Goal: Task Accomplishment & Management: Complete application form

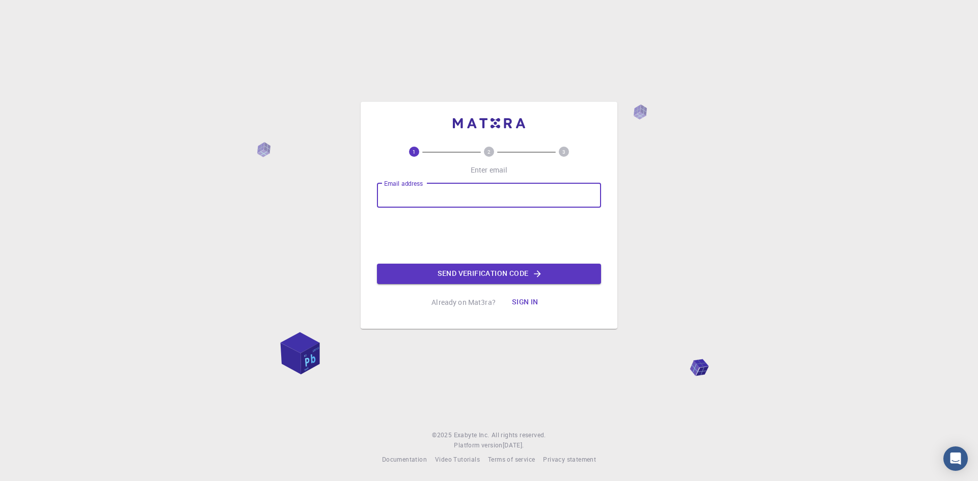
click at [484, 201] on input "Email address" at bounding box center [489, 195] width 224 height 24
paste input "[EMAIL_ADDRESS][DOMAIN_NAME]"
type input "[EMAIL_ADDRESS][DOMAIN_NAME]"
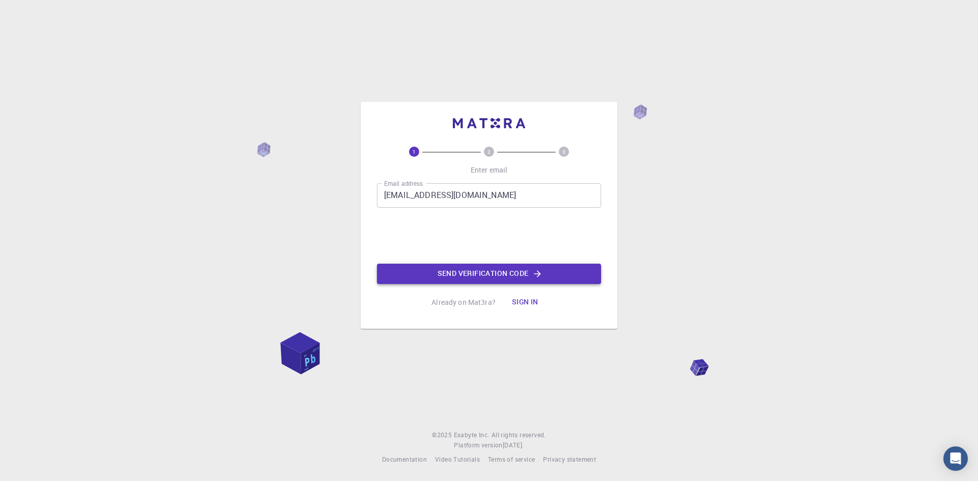
click at [490, 276] on button "Send verification code" at bounding box center [489, 274] width 224 height 20
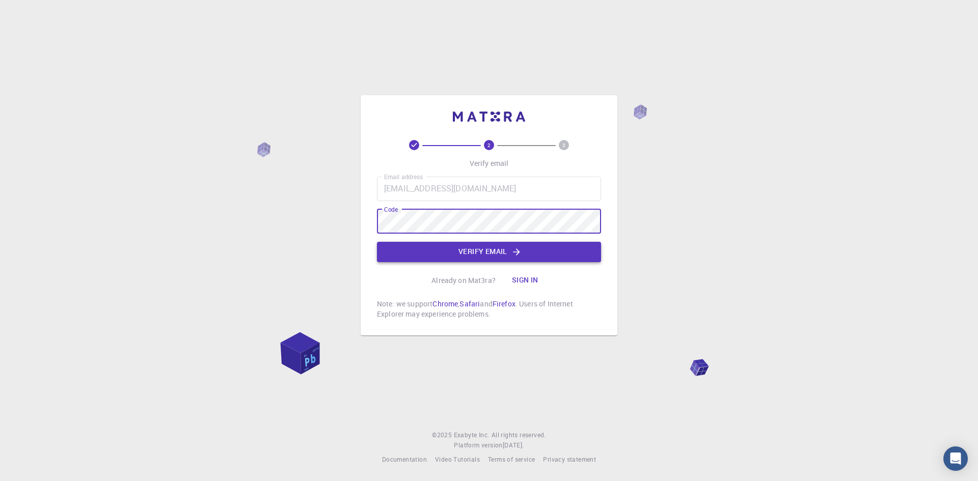
click at [459, 246] on button "Verify email" at bounding box center [489, 252] width 224 height 20
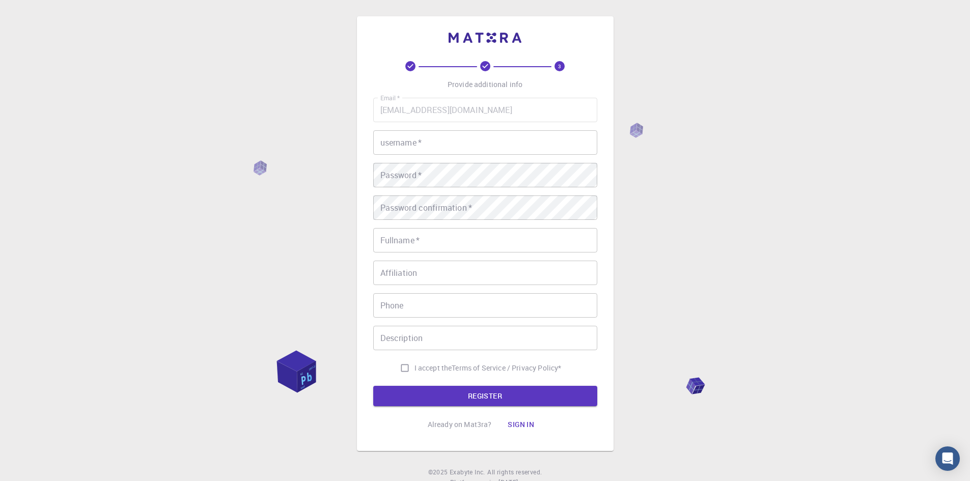
click at [432, 149] on input "username   *" at bounding box center [485, 142] width 224 height 24
type input "[PERSON_NAME]"
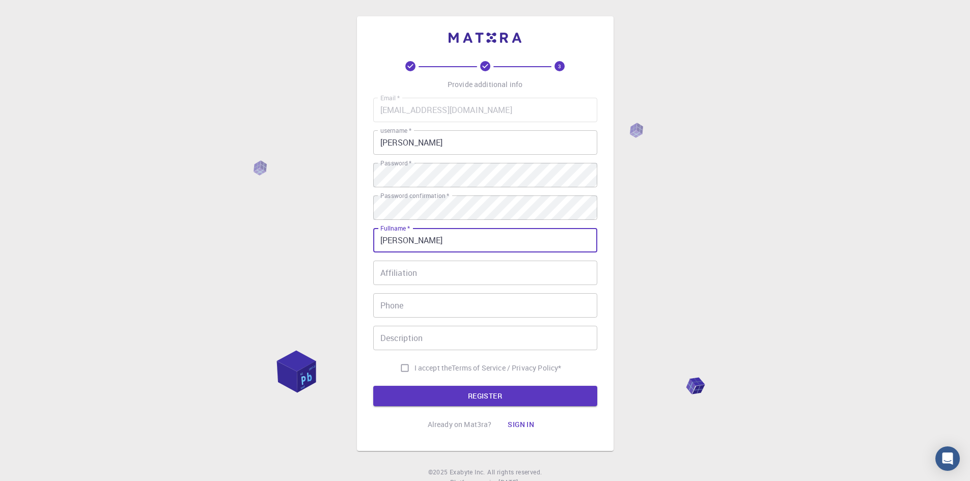
type input "[PERSON_NAME]"
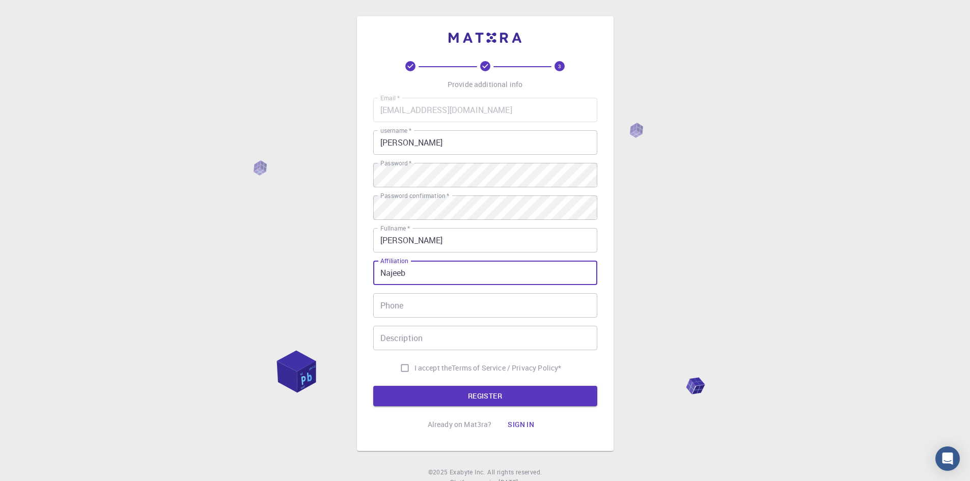
type input "Najeeb"
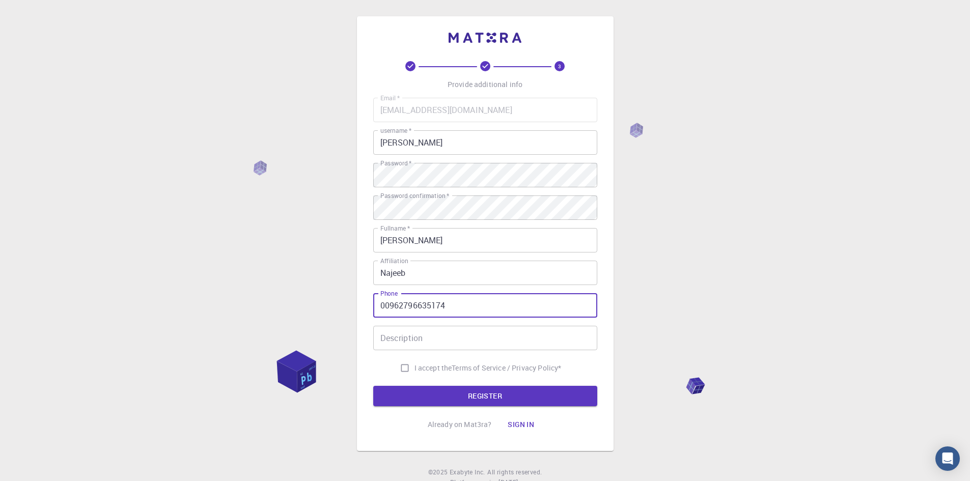
type input "00962796635174"
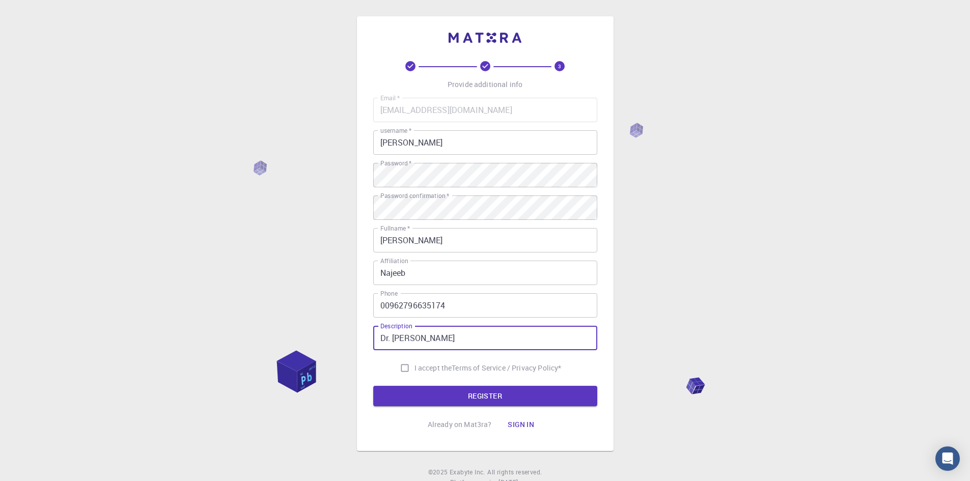
type input "Dr. [PERSON_NAME]"
click at [405, 368] on input "I accept the Terms of Service / Privacy Policy *" at bounding box center [404, 368] width 19 height 19
checkbox input "true"
click at [459, 393] on button "REGISTER" at bounding box center [485, 396] width 224 height 20
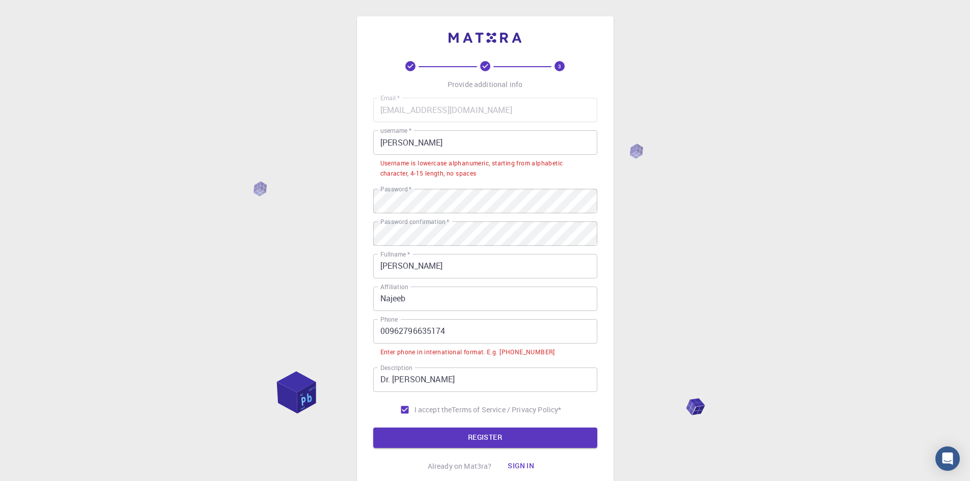
drag, startPoint x: 418, startPoint y: 145, endPoint x: 431, endPoint y: 154, distance: 16.5
click at [418, 144] on input "[PERSON_NAME]" at bounding box center [485, 142] width 224 height 24
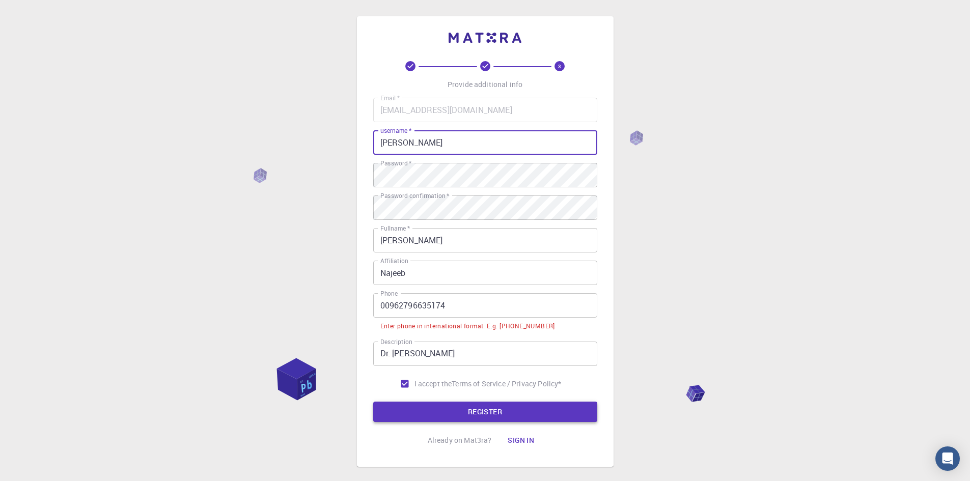
click at [499, 415] on button "REGISTER" at bounding box center [485, 412] width 224 height 20
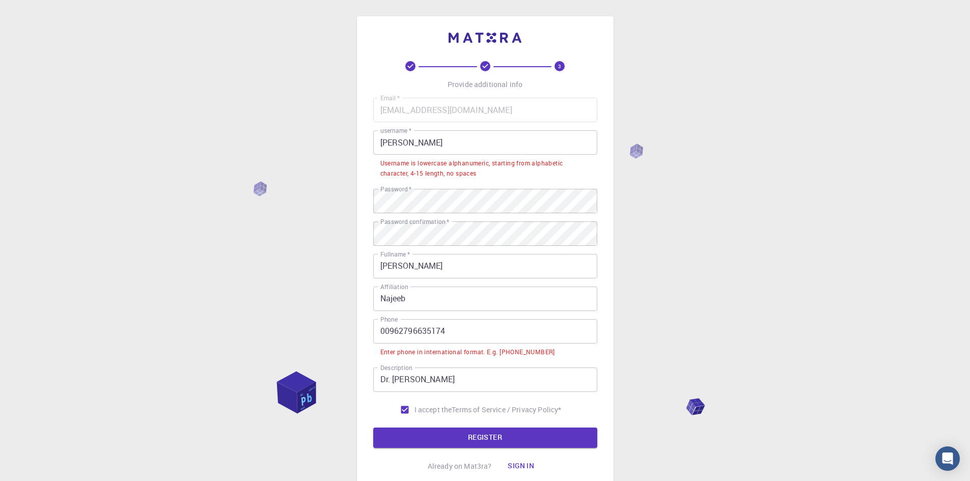
click at [408, 146] on input "[PERSON_NAME]" at bounding box center [485, 142] width 224 height 24
click at [443, 143] on input "[PERSON_NAME]" at bounding box center [485, 142] width 224 height 24
click at [408, 144] on input "[PERSON_NAME]" at bounding box center [485, 142] width 224 height 24
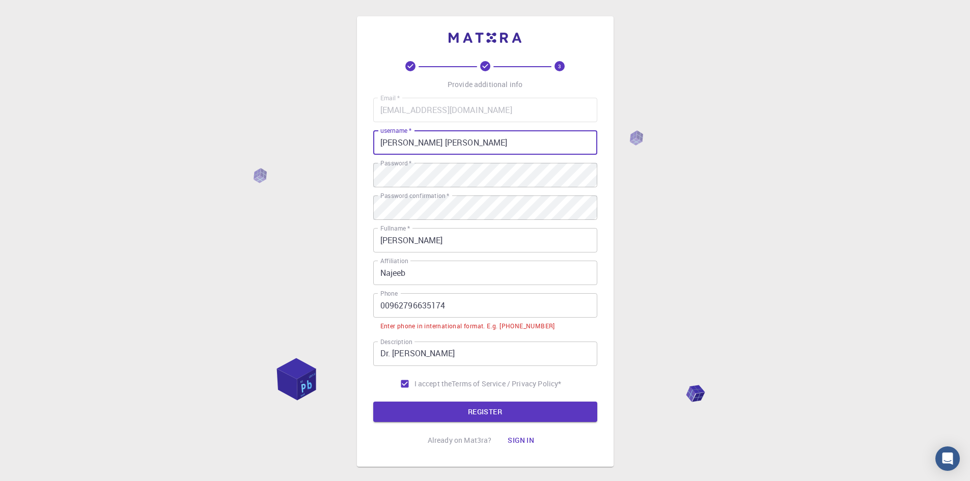
type input "[PERSON_NAME] [PERSON_NAME]"
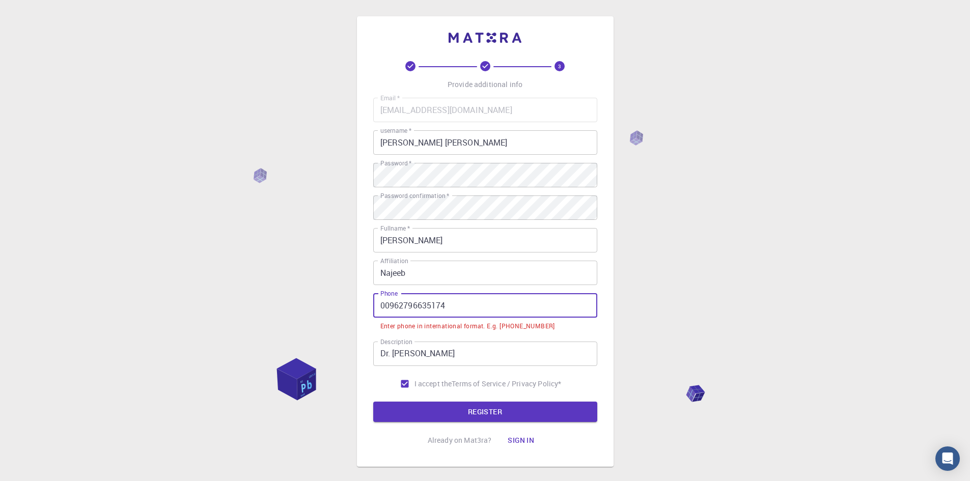
drag, startPoint x: 404, startPoint y: 306, endPoint x: 461, endPoint y: 311, distance: 57.8
click at [461, 311] on input "00962796635174" at bounding box center [485, 305] width 224 height 24
click at [497, 306] on input "00962796635174" at bounding box center [485, 305] width 224 height 24
drag, startPoint x: 386, startPoint y: 305, endPoint x: 373, endPoint y: 305, distance: 12.7
click at [373, 305] on input "00962796635174" at bounding box center [485, 305] width 224 height 24
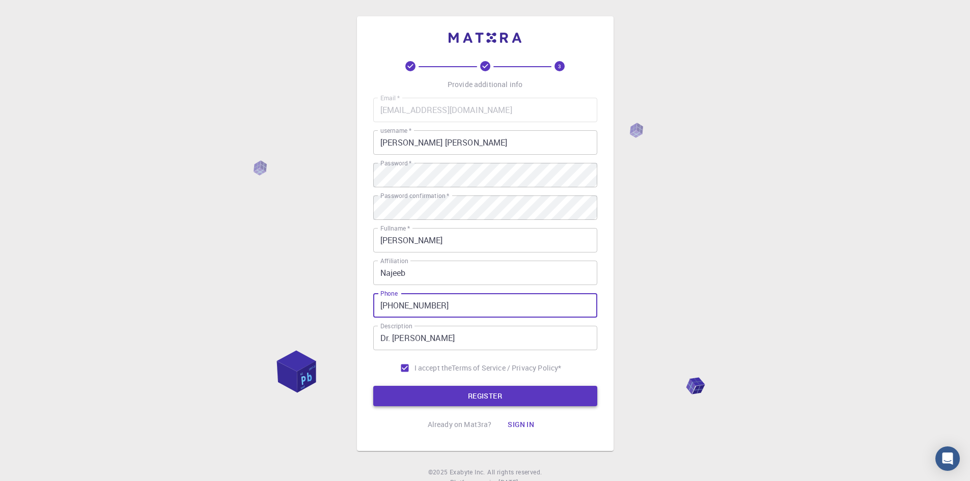
type input "[PHONE_NUMBER]"
click at [500, 400] on button "REGISTER" at bounding box center [485, 396] width 224 height 20
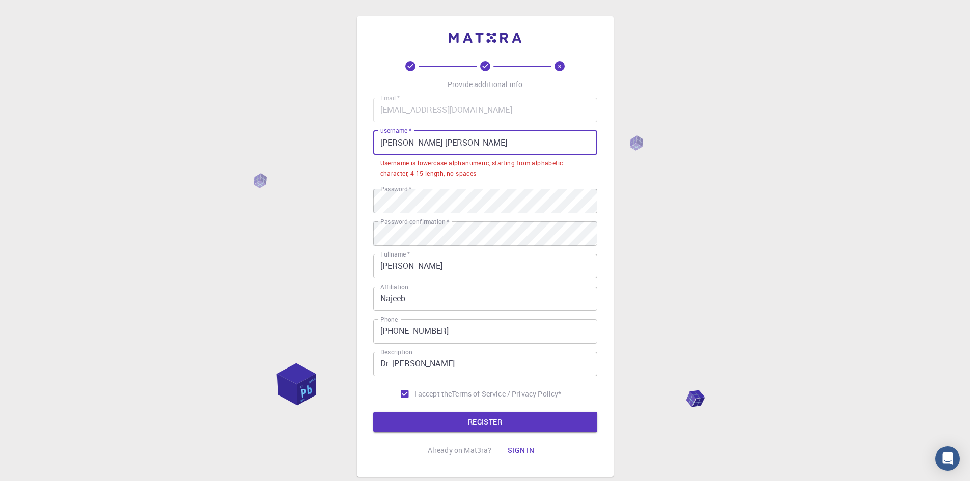
drag, startPoint x: 415, startPoint y: 145, endPoint x: 274, endPoint y: 144, distance: 140.0
click at [274, 144] on div "3 Provide additional info Email   * [EMAIL_ADDRESS][DOMAIN_NAME] Email   * user…" at bounding box center [485, 272] width 970 height 544
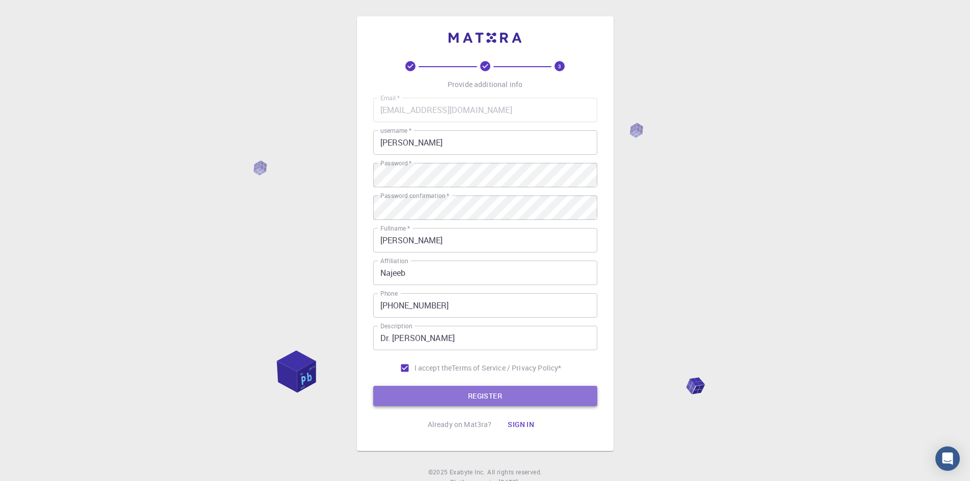
click at [454, 391] on button "REGISTER" at bounding box center [485, 396] width 224 height 20
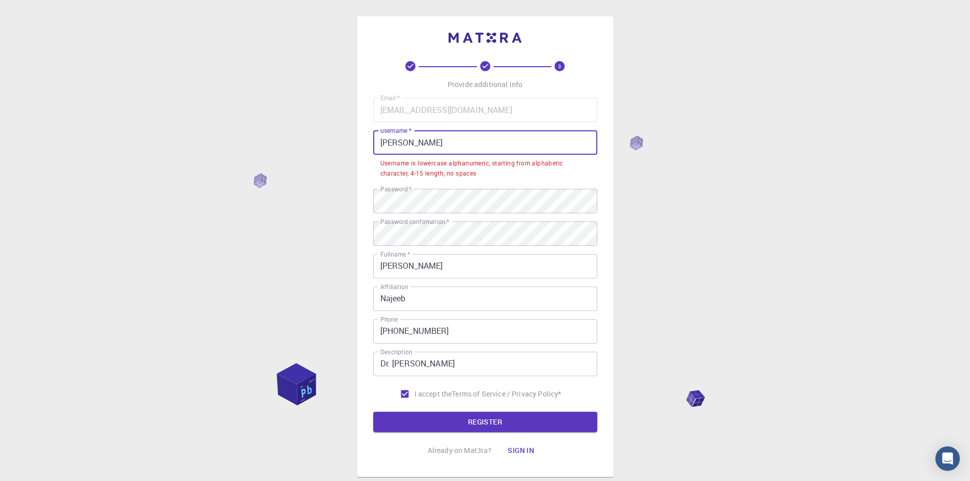
click at [405, 139] on input "[PERSON_NAME]" at bounding box center [485, 142] width 224 height 24
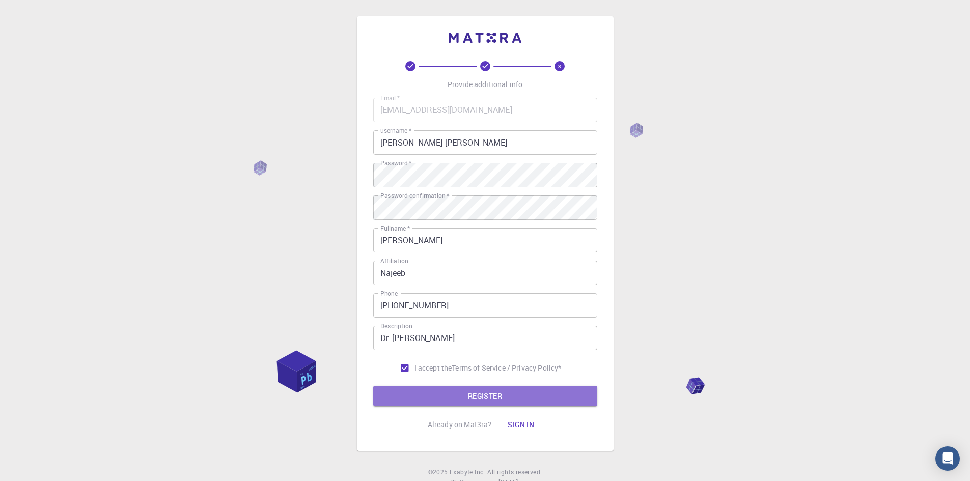
click at [507, 401] on button "REGISTER" at bounding box center [485, 396] width 224 height 20
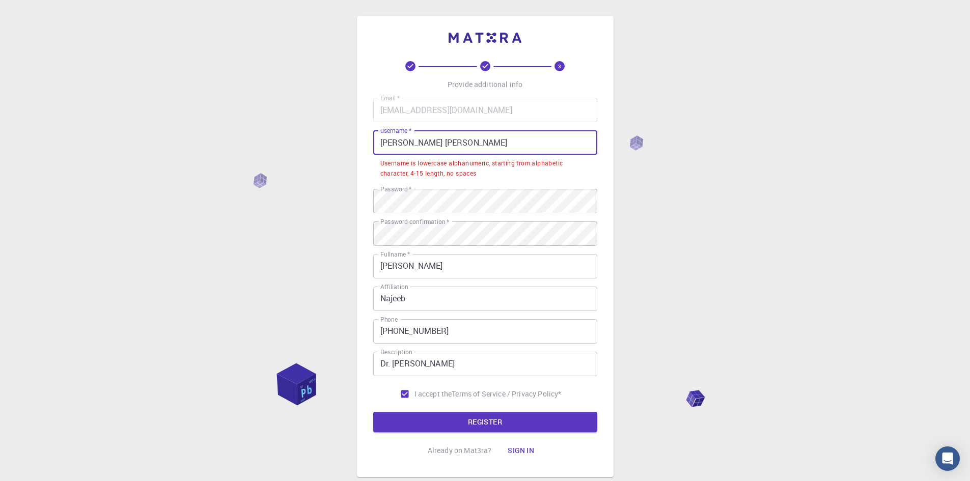
click at [385, 144] on input "[PERSON_NAME] [PERSON_NAME]" at bounding box center [485, 142] width 224 height 24
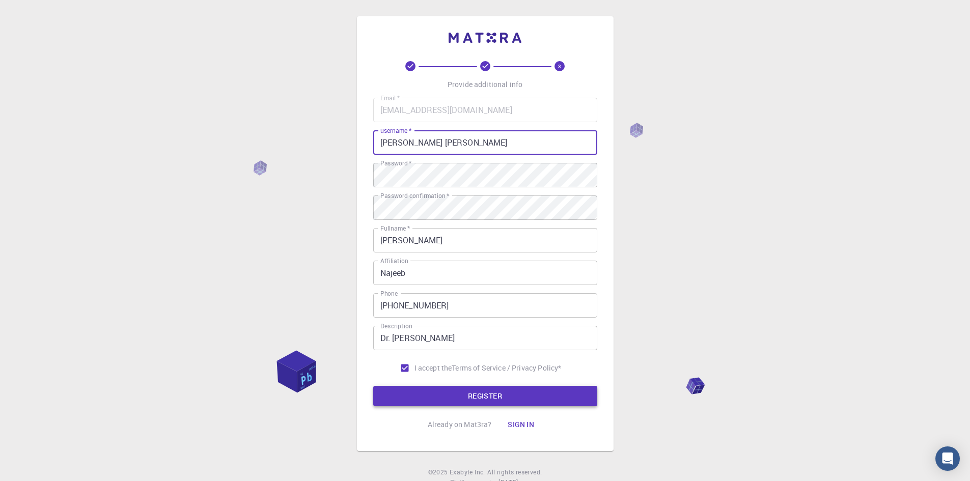
click at [480, 398] on button "REGISTER" at bounding box center [485, 396] width 224 height 20
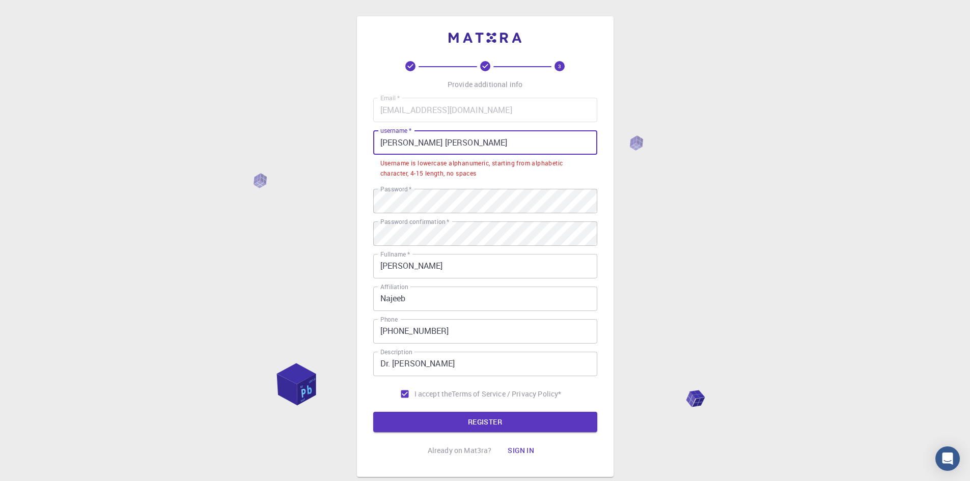
click at [378, 147] on input "[PERSON_NAME] [PERSON_NAME]" at bounding box center [485, 142] width 224 height 24
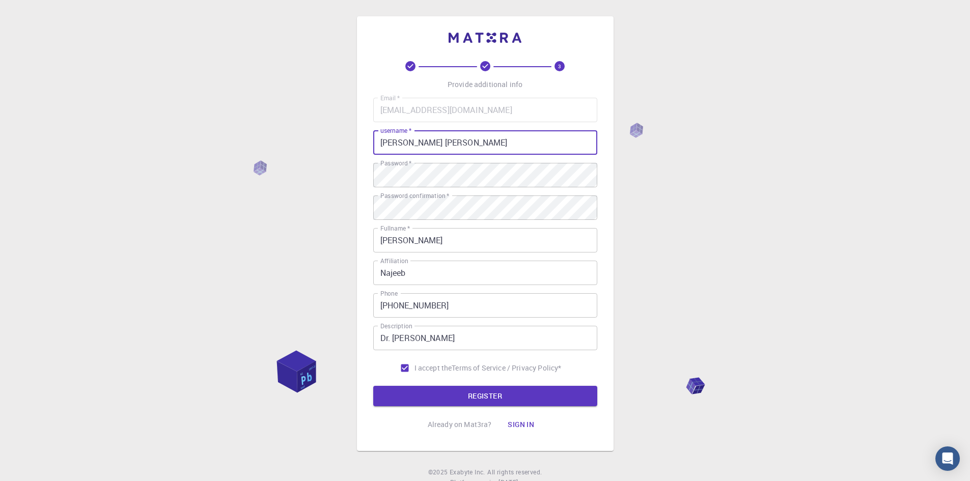
drag, startPoint x: 409, startPoint y: 143, endPoint x: 412, endPoint y: 152, distance: 9.2
click at [409, 143] on input "[PERSON_NAME] [PERSON_NAME]" at bounding box center [485, 142] width 224 height 24
click at [436, 145] on input "Aymanzakaria najeeb" at bounding box center [485, 142] width 224 height 24
click at [498, 396] on button "REGISTER" at bounding box center [485, 396] width 224 height 20
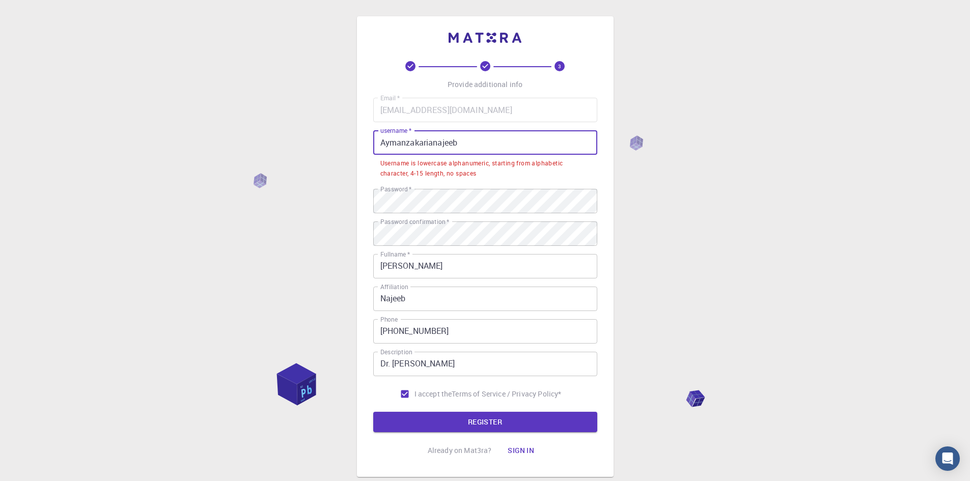
drag, startPoint x: 455, startPoint y: 144, endPoint x: 405, endPoint y: 145, distance: 50.4
click at [405, 145] on input "Aymanzakarianajeeb" at bounding box center [485, 142] width 224 height 24
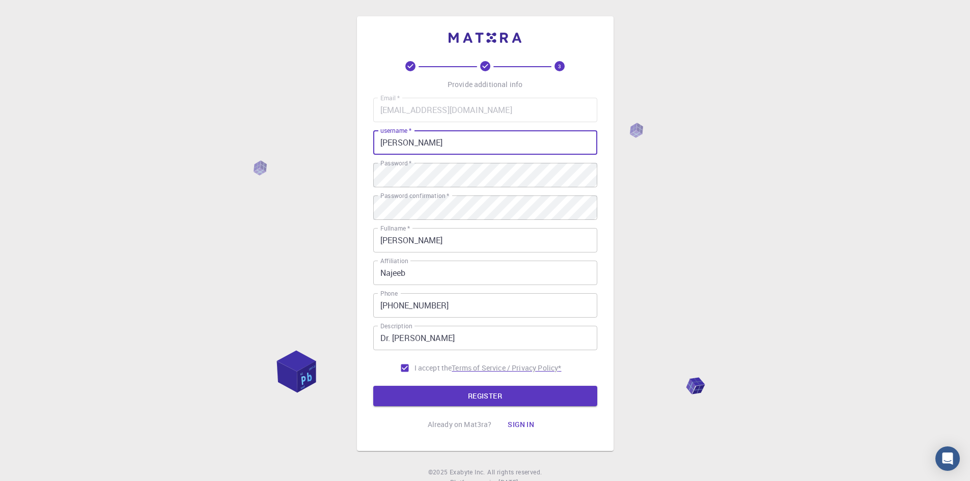
click at [486, 396] on button "REGISTER" at bounding box center [485, 396] width 224 height 20
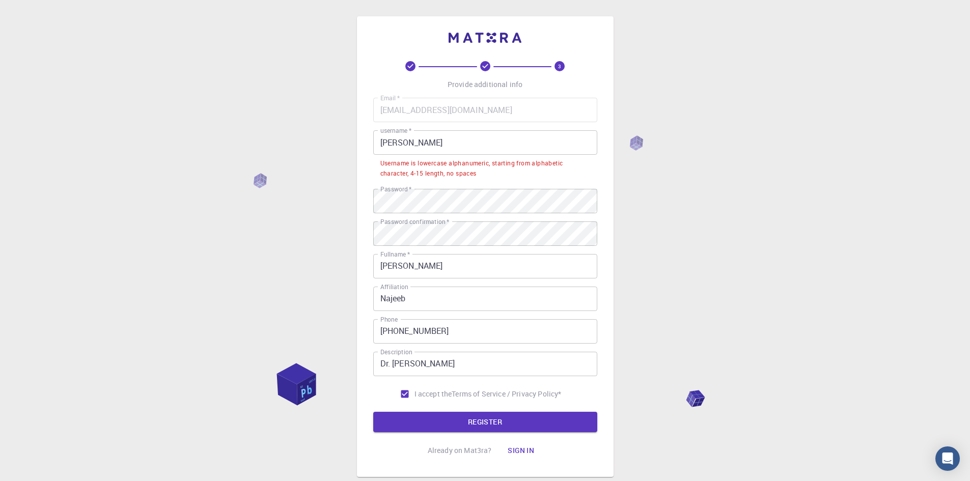
click at [429, 142] on input "[PERSON_NAME]" at bounding box center [485, 142] width 224 height 24
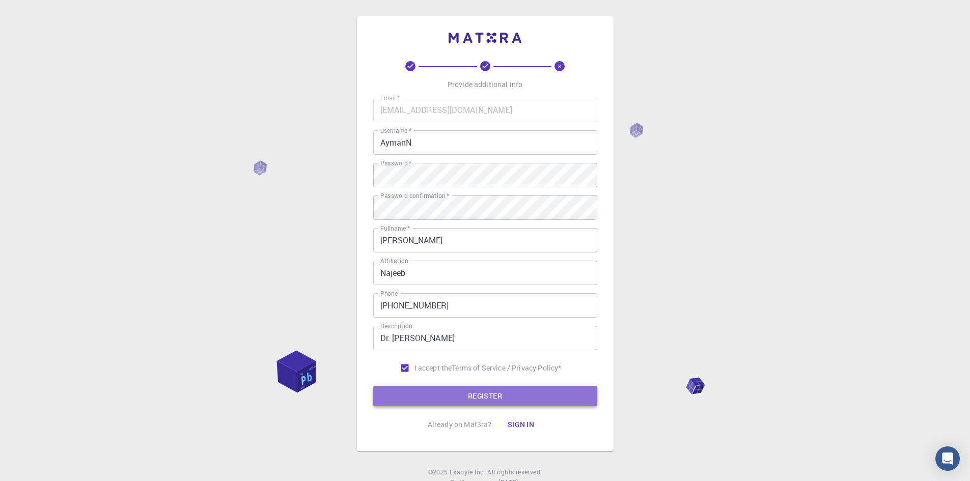
click at [465, 393] on button "REGISTER" at bounding box center [485, 396] width 224 height 20
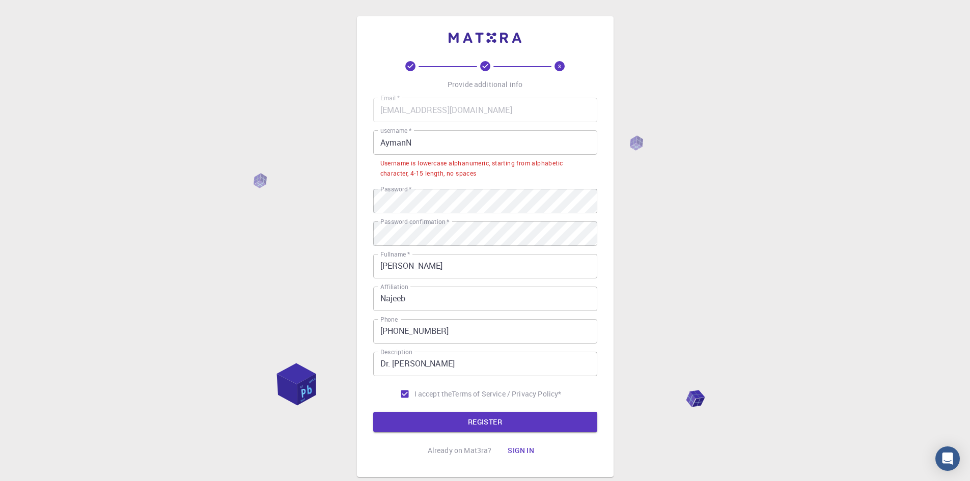
click at [438, 142] on input "AymanN" at bounding box center [485, 142] width 224 height 24
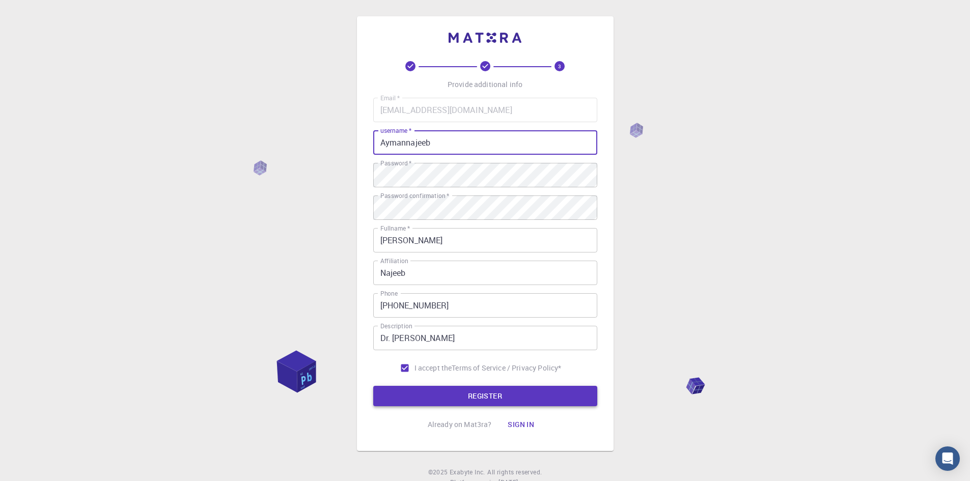
click at [421, 397] on button "REGISTER" at bounding box center [485, 396] width 224 height 20
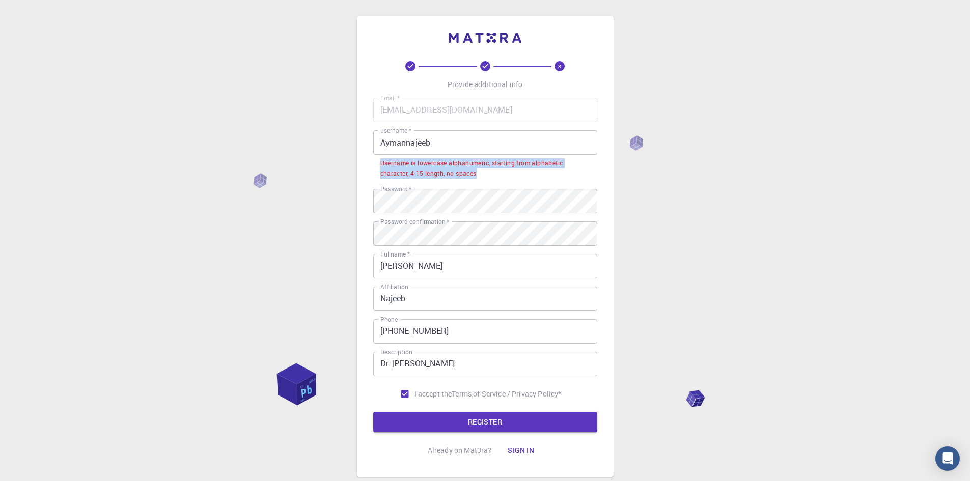
drag, startPoint x: 477, startPoint y: 172, endPoint x: 381, endPoint y: 161, distance: 96.4
click at [381, 161] on div "Username is lowercase alphanumeric, starting from alphabetic character, 4-15 le…" at bounding box center [485, 168] width 210 height 20
click at [440, 142] on input "Aymannajeeb" at bounding box center [485, 142] width 224 height 24
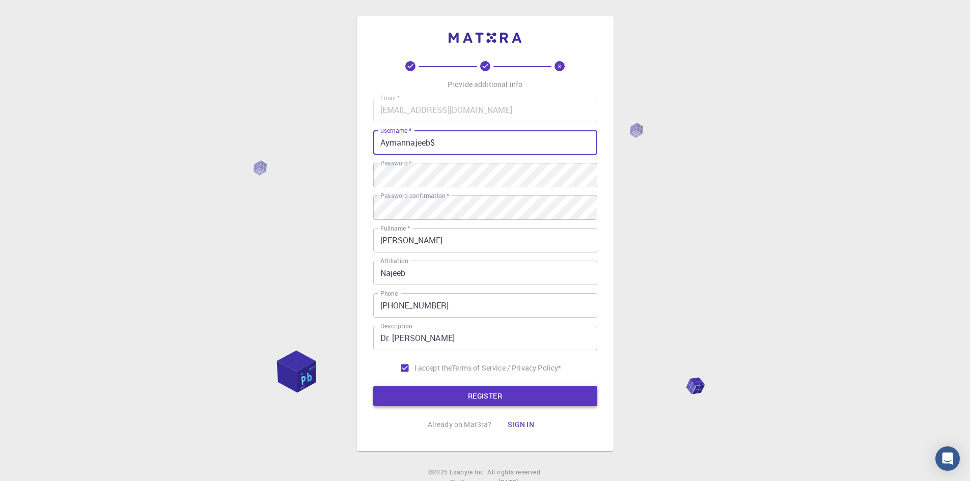
click at [503, 396] on button "REGISTER" at bounding box center [485, 396] width 224 height 20
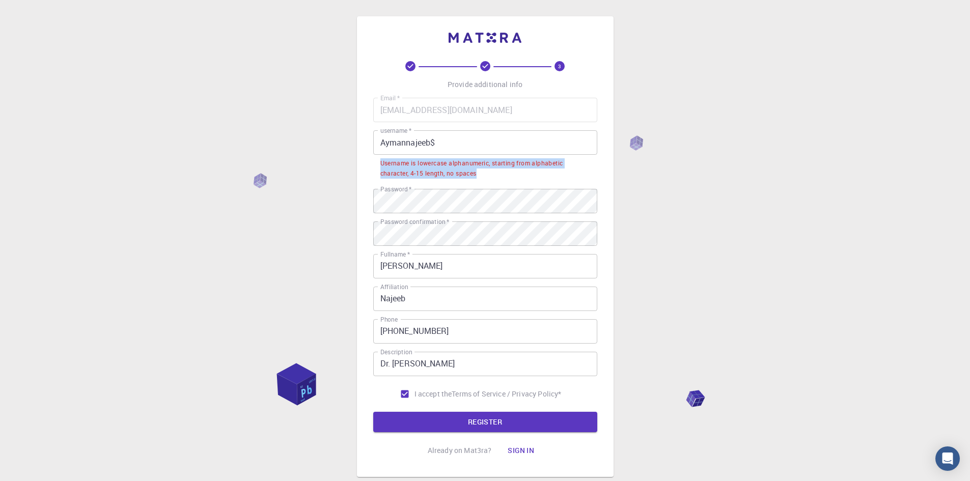
drag, startPoint x: 497, startPoint y: 173, endPoint x: 376, endPoint y: 163, distance: 121.1
click at [376, 163] on li "Username is lowercase alphanumeric, starting from alphabetic character, 4-15 le…" at bounding box center [485, 168] width 224 height 26
copy div "Username is lowercase alphanumeric, starting from alphabetic character, 4-15 le…"
click at [464, 138] on input "Aymannajeeb$" at bounding box center [485, 142] width 224 height 24
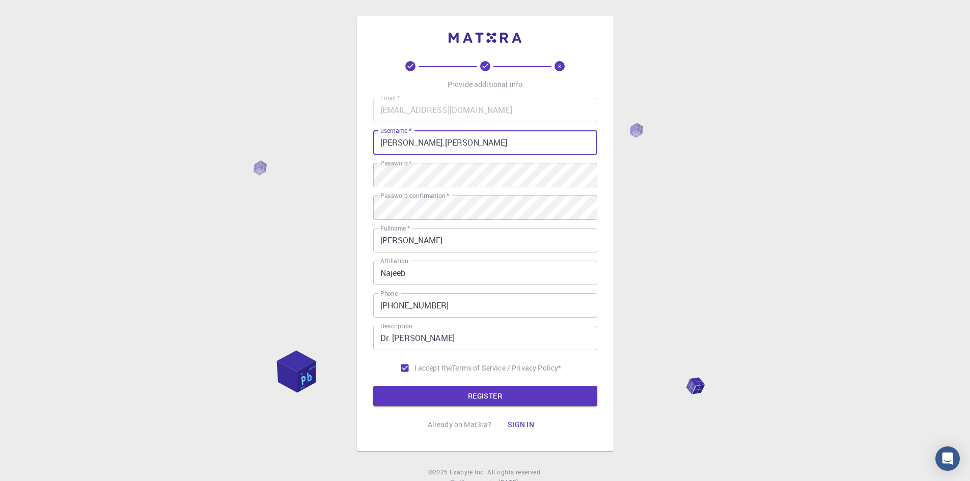
click at [373, 386] on button "REGISTER" at bounding box center [485, 396] width 224 height 20
type input "aymannajeeb001"
click at [373, 386] on button "REGISTER" at bounding box center [485, 396] width 224 height 20
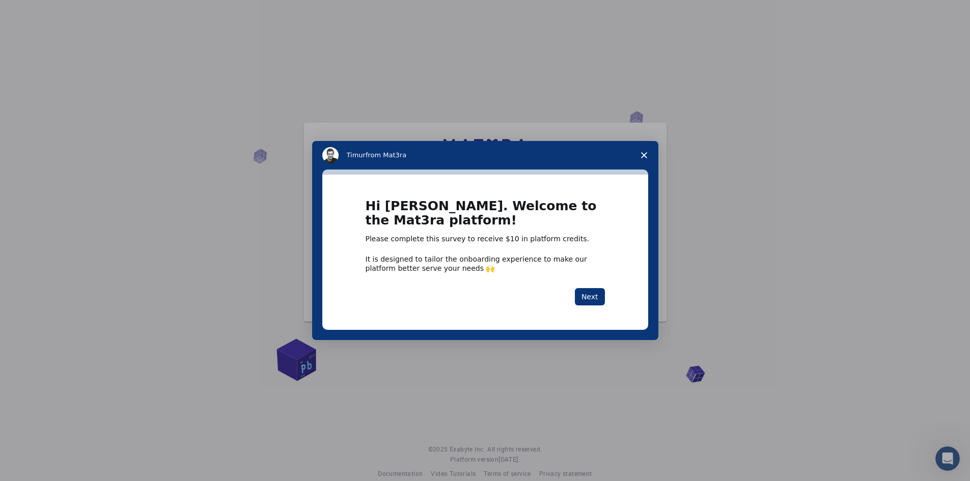
click at [644, 156] on polygon "Close survey" at bounding box center [644, 155] width 6 height 6
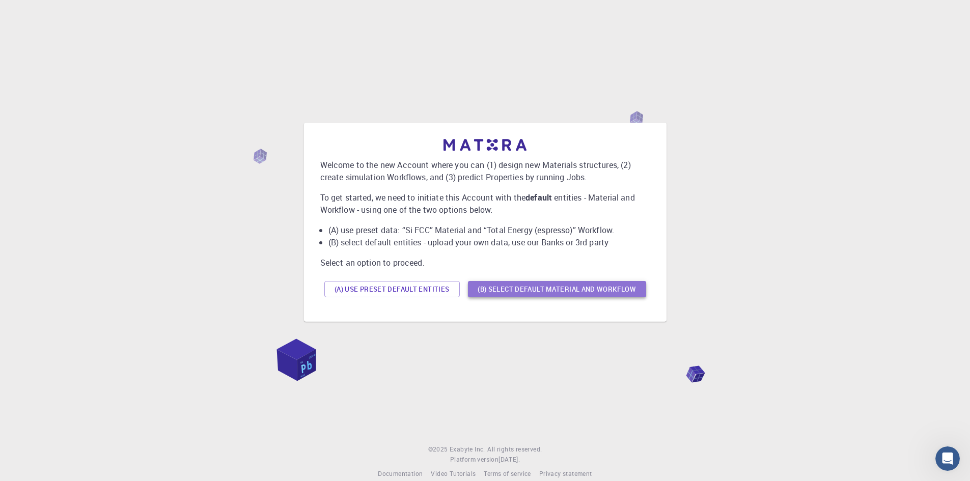
click at [545, 294] on button "(B) Select default material and workflow" at bounding box center [557, 289] width 178 height 16
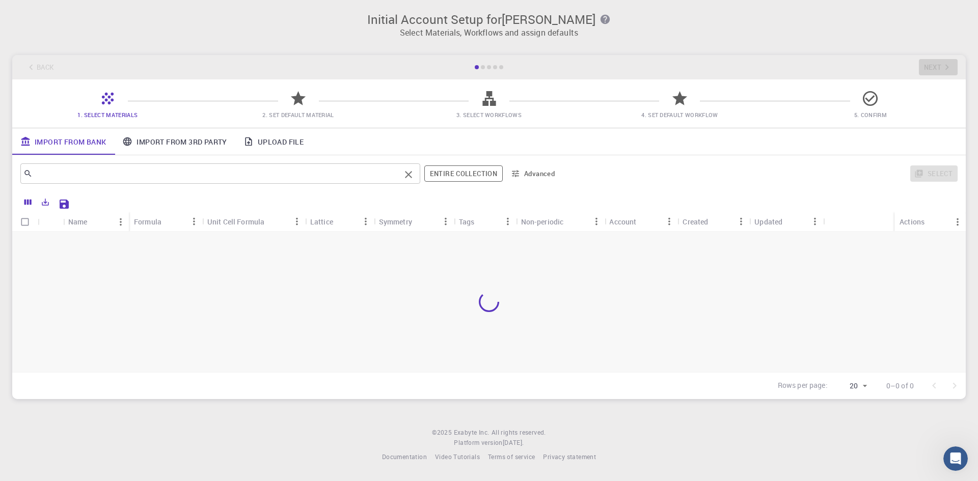
click at [205, 183] on div "​" at bounding box center [220, 173] width 400 height 20
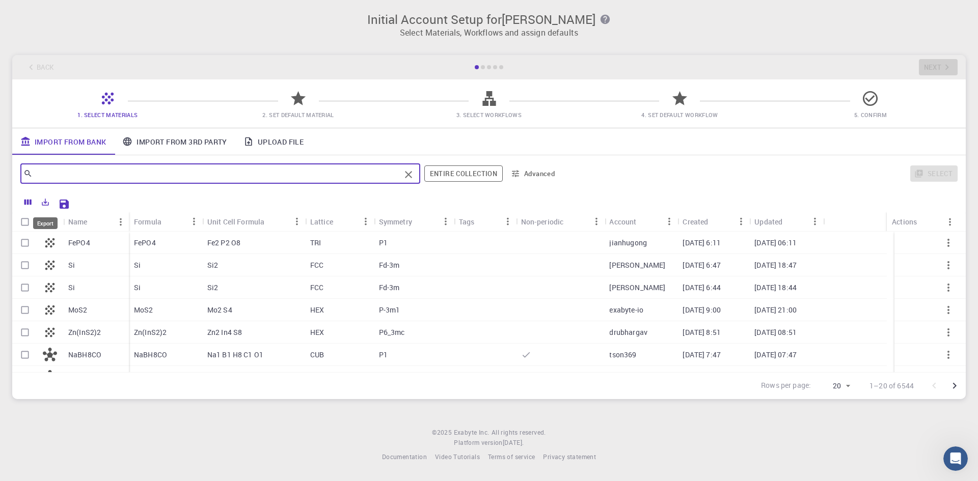
click at [46, 204] on icon "Export" at bounding box center [45, 202] width 7 height 7
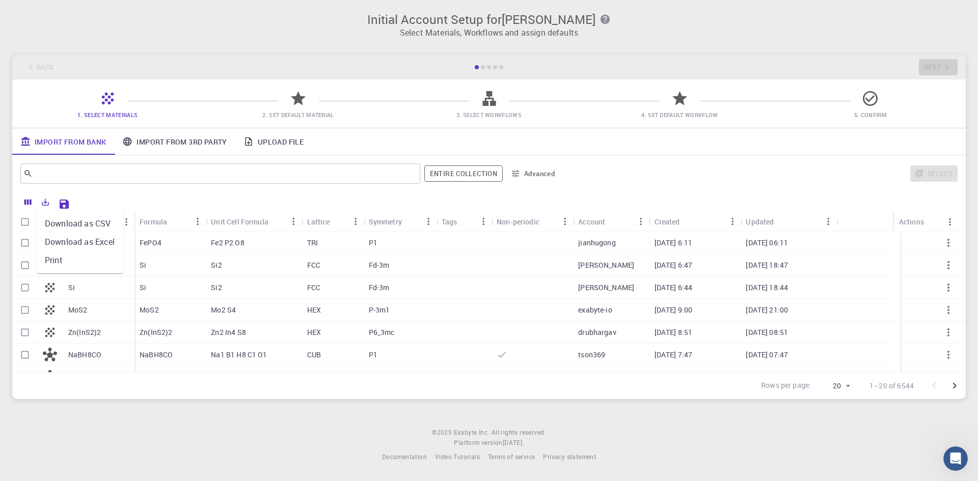
click at [63, 239] on li "Download as Excel" at bounding box center [80, 242] width 87 height 18
click at [183, 145] on link "Import From 3rd Party" at bounding box center [174, 141] width 121 height 26
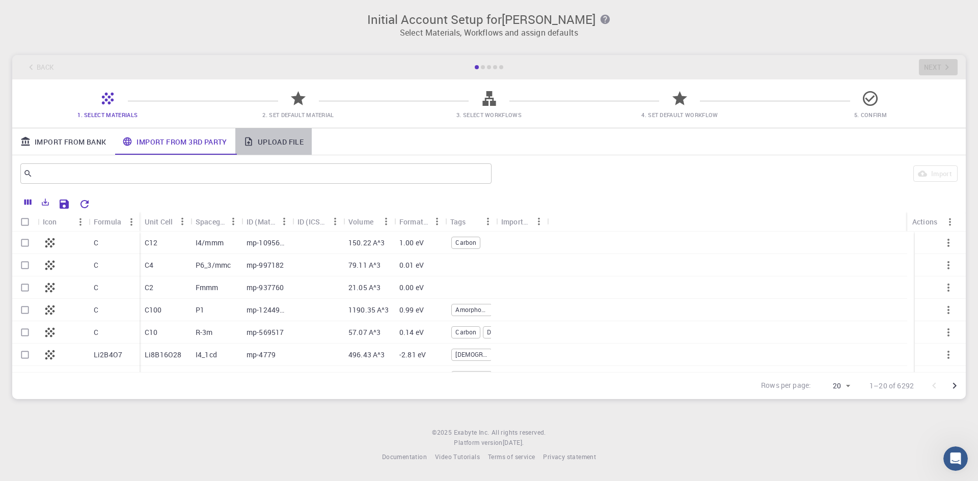
click at [291, 146] on link "Upload File" at bounding box center [273, 141] width 76 height 26
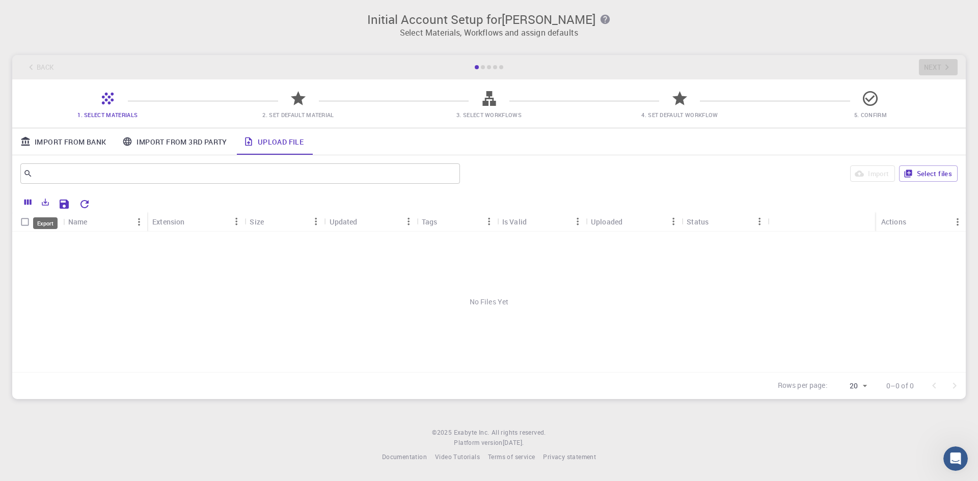
click at [48, 204] on icon "Export" at bounding box center [45, 202] width 9 height 9
click at [62, 239] on li "Download as Excel" at bounding box center [80, 242] width 87 height 18
click at [955, 175] on button "Select files" at bounding box center [928, 174] width 59 height 16
click at [124, 243] on p "Attendance 7-2025.xlsx" at bounding box center [106, 243] width 77 height 10
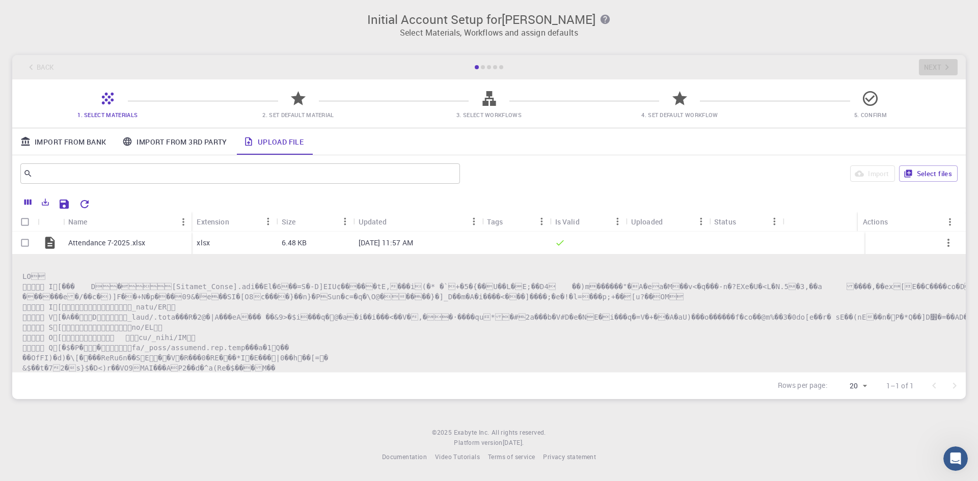
click at [294, 101] on icon at bounding box center [298, 99] width 18 height 18
click at [279, 182] on div "​" at bounding box center [239, 173] width 439 height 20
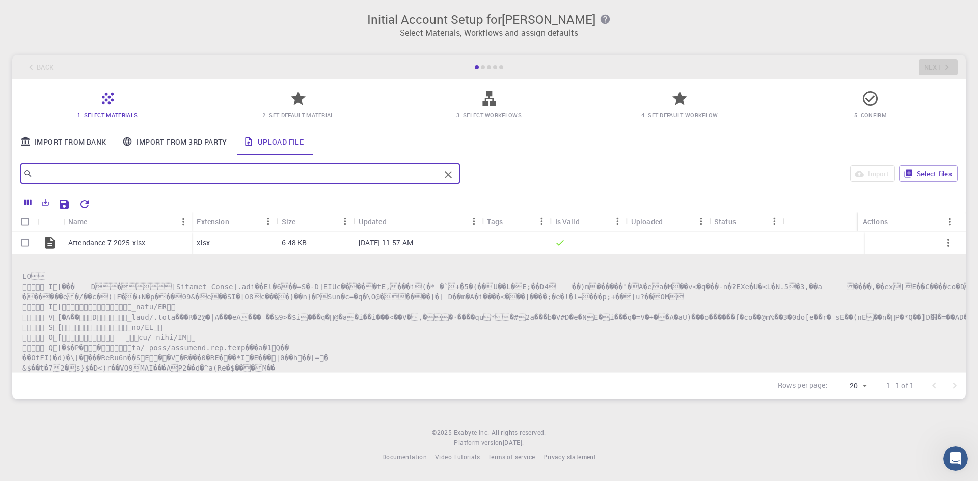
click at [152, 173] on input "text" at bounding box center [236, 174] width 407 height 14
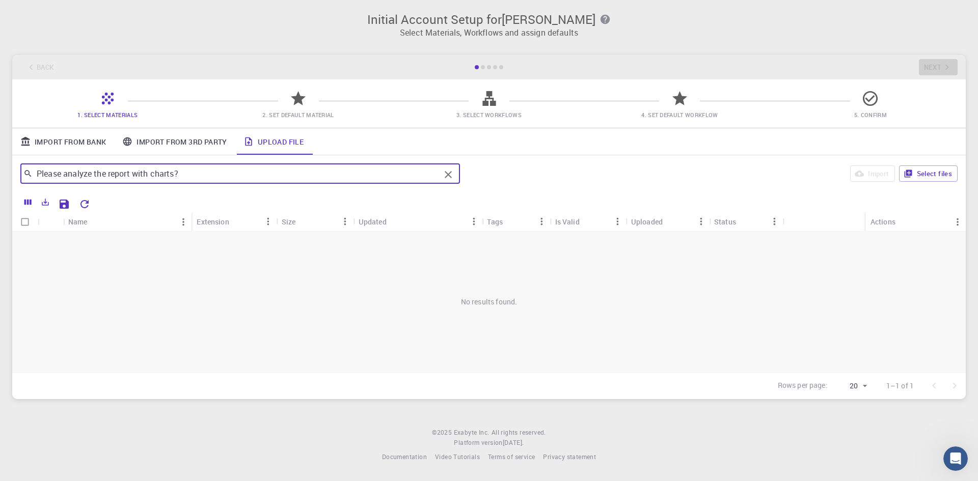
type input "Please analyze the report with charts?"
drag, startPoint x: 178, startPoint y: 176, endPoint x: -10, endPoint y: 182, distance: 188.5
click at [0, 182] on html "Initial Account Setup for [PERSON_NAME] Select Materials, Workflows and assign …" at bounding box center [489, 240] width 978 height 481
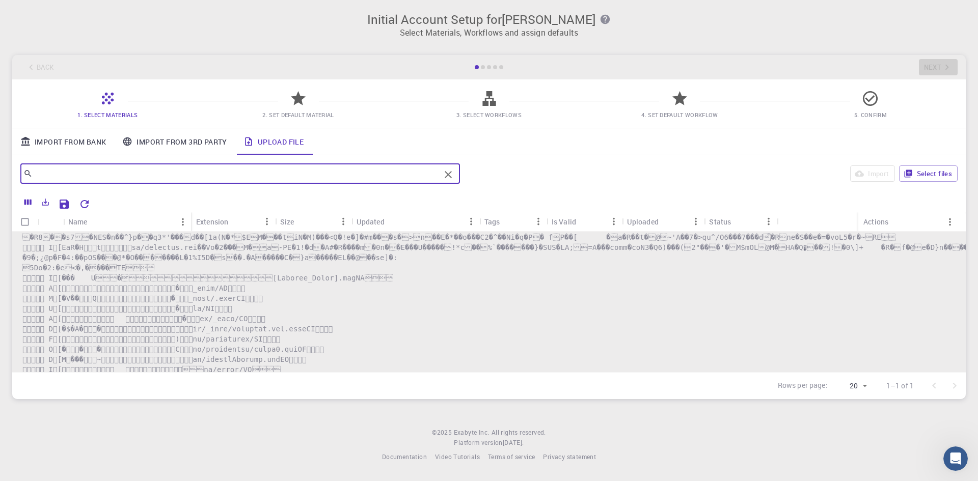
scroll to position [352, 0]
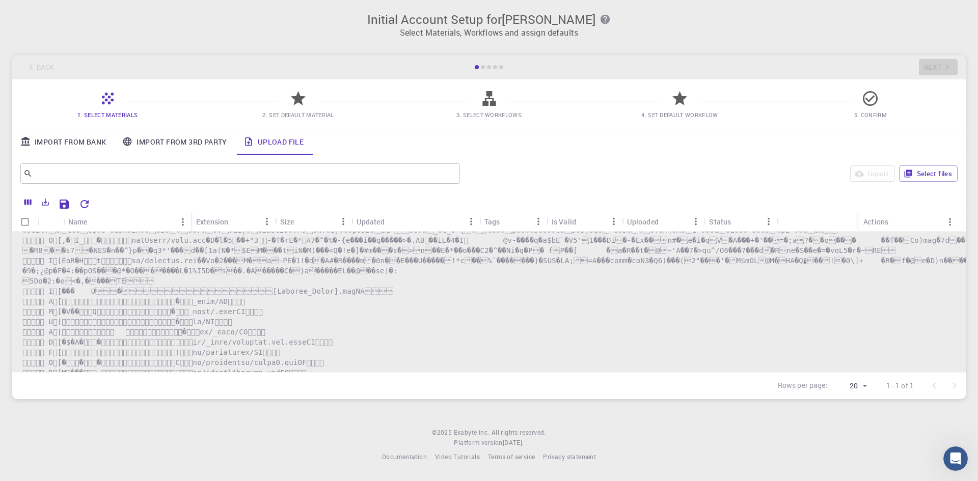
drag, startPoint x: 473, startPoint y: 99, endPoint x: 382, endPoint y: 105, distance: 90.3
click at [472, 98] on span "3. Select Workflows" at bounding box center [489, 108] width 182 height 24
click at [298, 99] on icon at bounding box center [298, 98] width 15 height 14
click at [476, 105] on span "3. Select Workflows" at bounding box center [489, 108] width 182 height 24
click at [510, 29] on p "Select Materials, Workflows and assign defaults" at bounding box center [488, 32] width 941 height 12
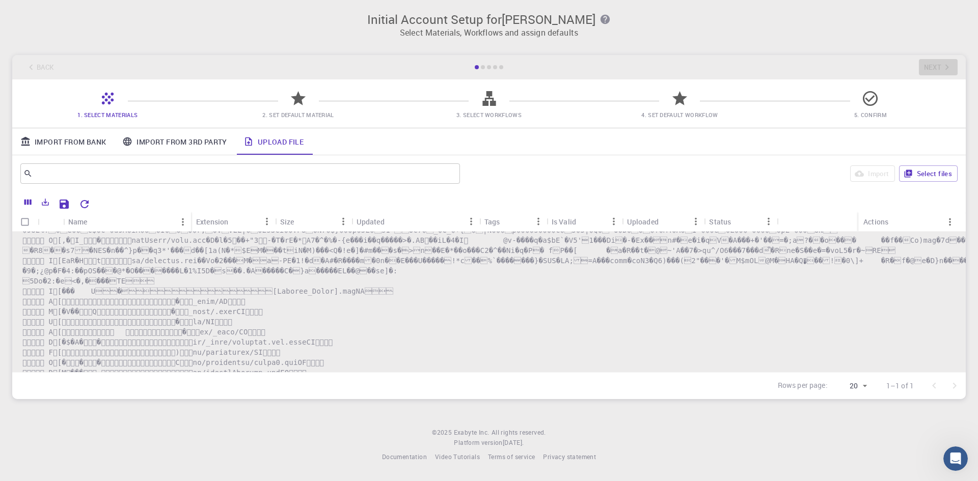
click at [939, 76] on div "Back Next" at bounding box center [488, 67] width 953 height 24
click at [82, 137] on link "Import From Bank" at bounding box center [63, 141] width 102 height 26
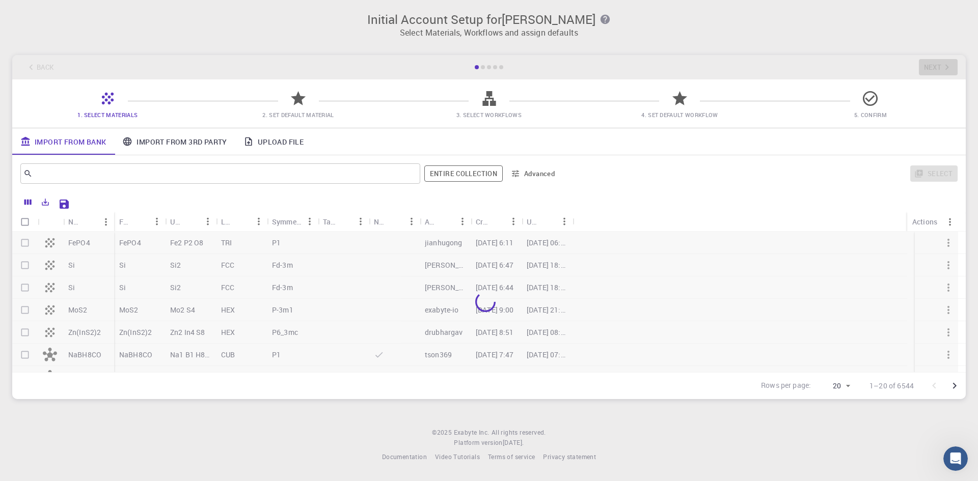
click at [163, 140] on link "Import From 3rd Party" at bounding box center [174, 141] width 121 height 26
